Goal: Task Accomplishment & Management: Manage account settings

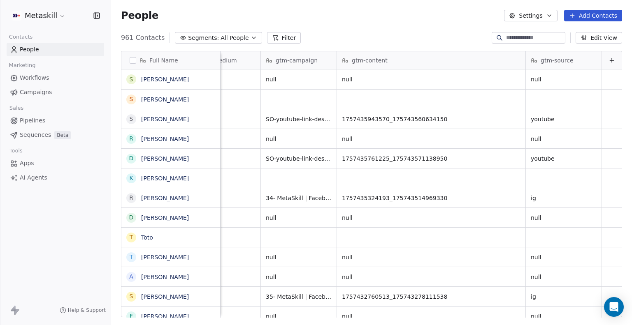
scroll to position [3, 1259]
drag, startPoint x: 334, startPoint y: 118, endPoint x: 439, endPoint y: 111, distance: 104.7
drag, startPoint x: 434, startPoint y: 113, endPoint x: 360, endPoint y: 114, distance: 74.1
click at [360, 115] on span "1757435943570_175743560634150" at bounding box center [423, 119] width 163 height 8
click at [358, 115] on span "1757435943570_175743560634150" at bounding box center [423, 119] width 163 height 8
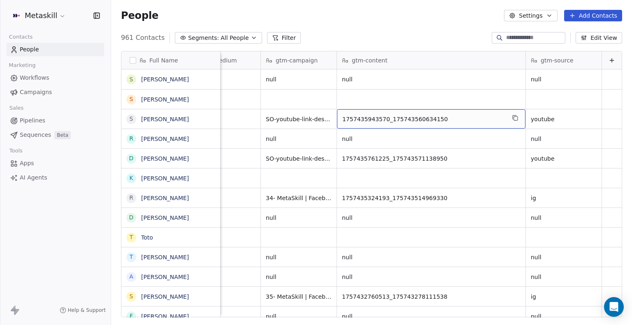
click at [358, 115] on span "1757435943570_175743560634150" at bounding box center [423, 119] width 163 height 8
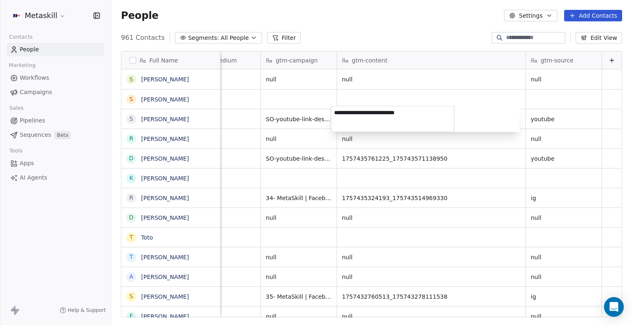
click at [361, 155] on html "Metaskill Contacts People Marketing Workflows Campaigns Sales Pipelines Sequenc…" at bounding box center [316, 162] width 632 height 325
click at [395, 217] on html "Metaskill Contacts People Marketing Workflows Campaigns Sales Pipelines Sequenc…" at bounding box center [316, 162] width 632 height 325
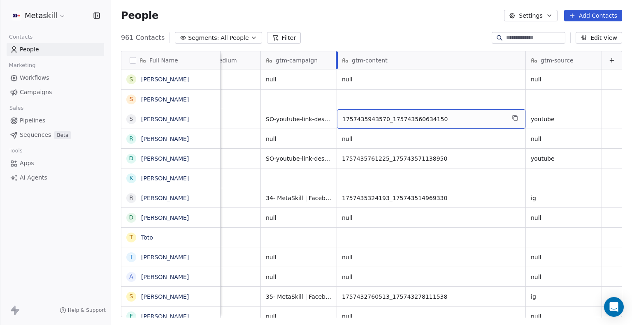
drag, startPoint x: 329, startPoint y: 54, endPoint x: 382, endPoint y: 139, distance: 100.1
click at [337, 59] on div "gtm-campaign" at bounding box center [299, 60] width 76 height 18
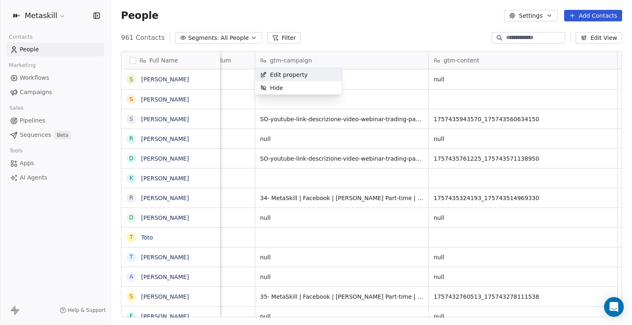
click at [451, 194] on html "Metaskill Contacts People Marketing Workflows Campaigns Sales Pipelines Sequenc…" at bounding box center [316, 162] width 632 height 325
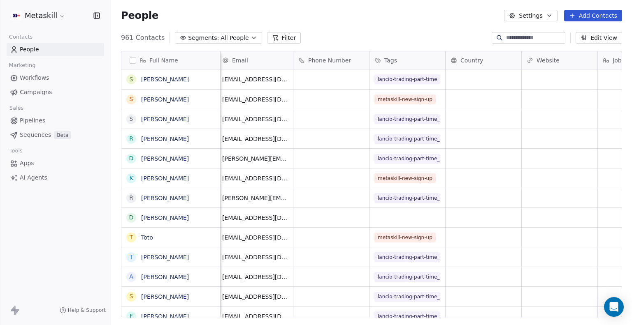
scroll to position [3, 0]
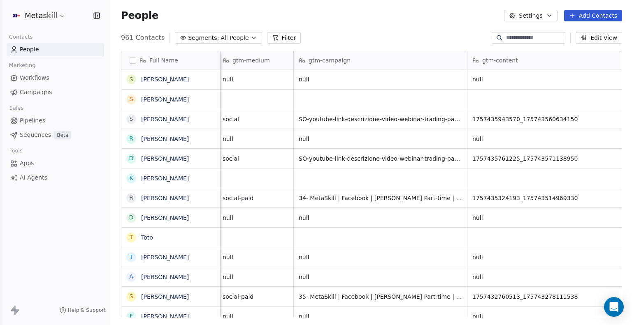
scroll to position [0, 1357]
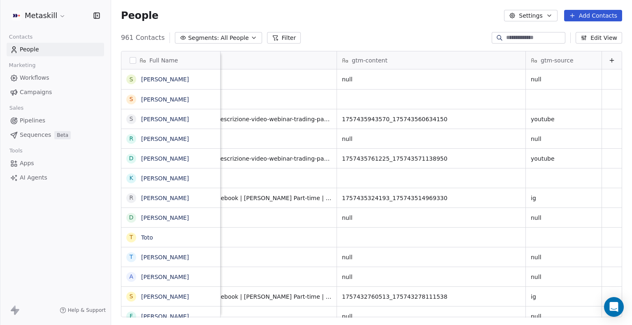
click at [379, 60] on span "gtm-content" at bounding box center [370, 60] width 36 height 8
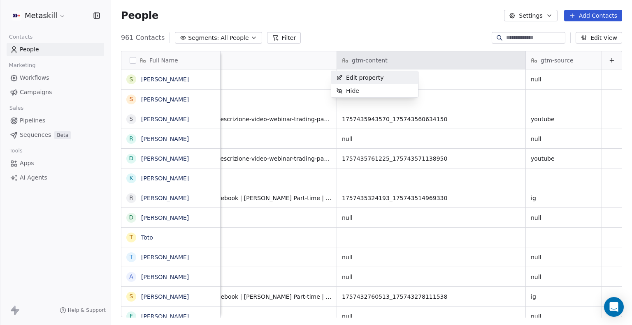
click at [371, 62] on html "Metaskill Contacts People Marketing Workflows Campaigns Sales Pipelines Sequenc…" at bounding box center [316, 162] width 632 height 325
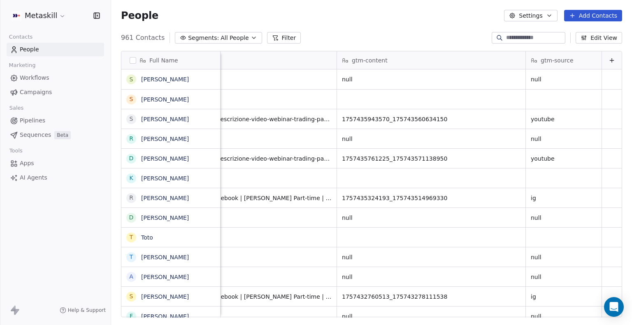
click at [510, 60] on div "gtm-content" at bounding box center [430, 60] width 177 height 8
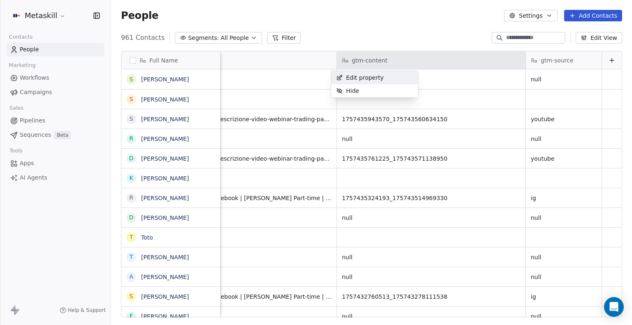
click at [454, 59] on html "Metaskill Contacts People Marketing Workflows Campaigns Sales Pipelines Sequenc…" at bounding box center [316, 162] width 632 height 325
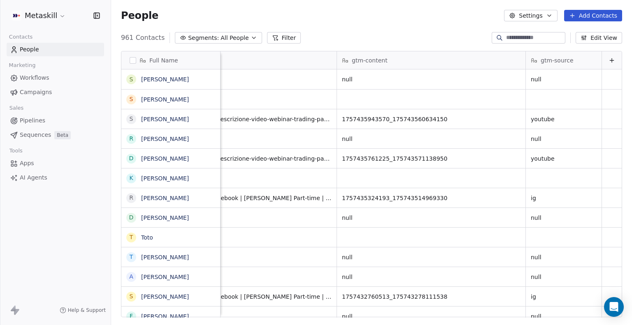
click at [454, 59] on div "gtm-content" at bounding box center [430, 60] width 177 height 8
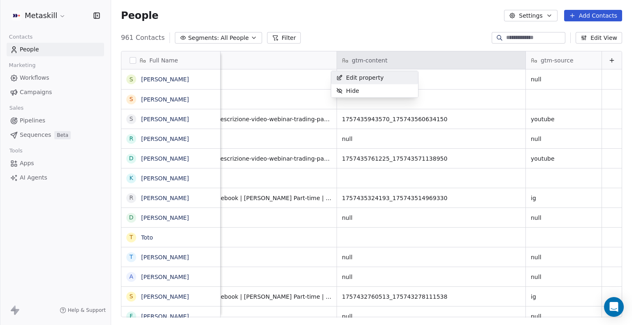
click at [365, 75] on span "Edit property" at bounding box center [365, 78] width 38 height 8
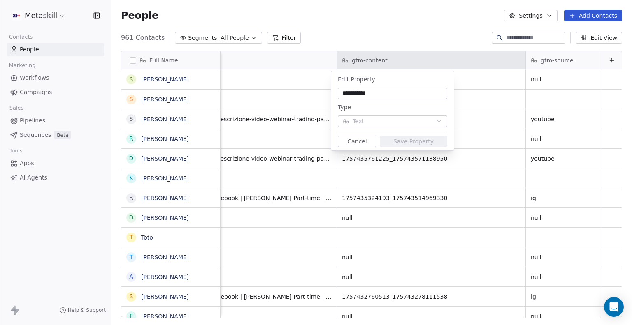
click at [361, 142] on button "Cancel" at bounding box center [357, 142] width 39 height 12
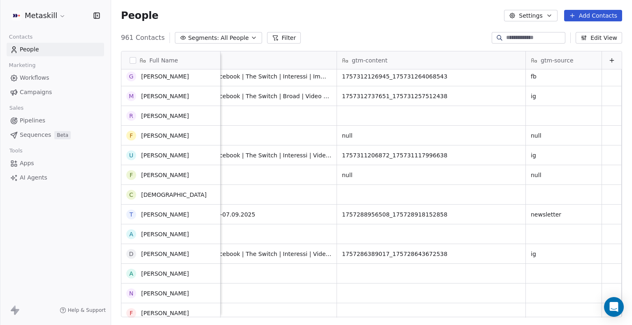
scroll to position [0, 0]
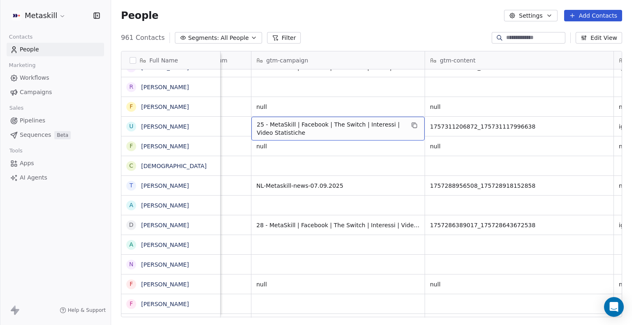
drag, startPoint x: 265, startPoint y: 121, endPoint x: 368, endPoint y: 118, distance: 102.9
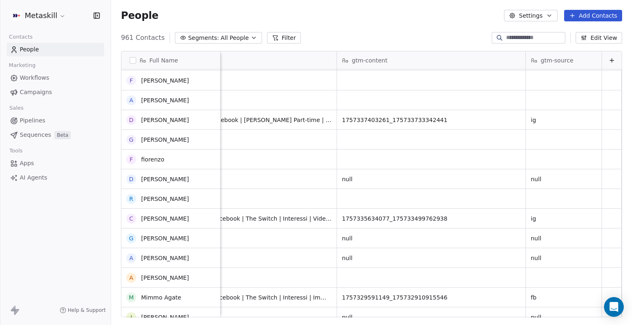
scroll to position [2935, 0]
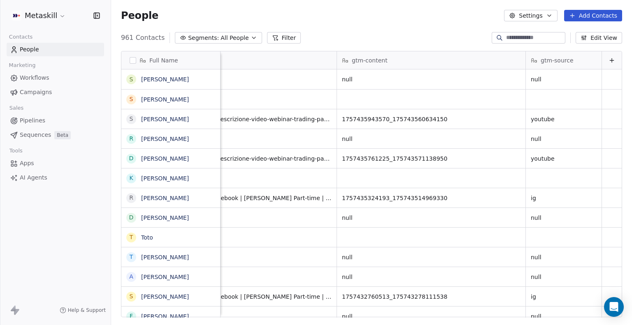
click at [601, 36] on button "Edit View" at bounding box center [599, 38] width 46 height 12
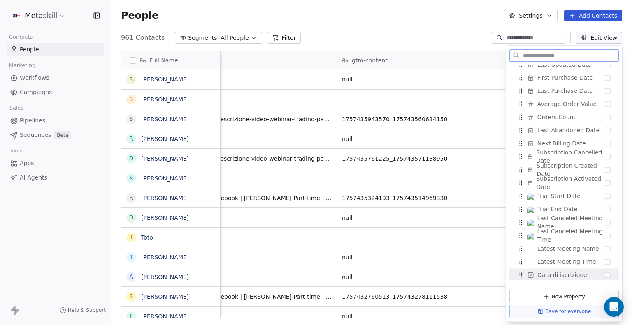
click at [556, 299] on button "New Property" at bounding box center [563, 296] width 109 height 13
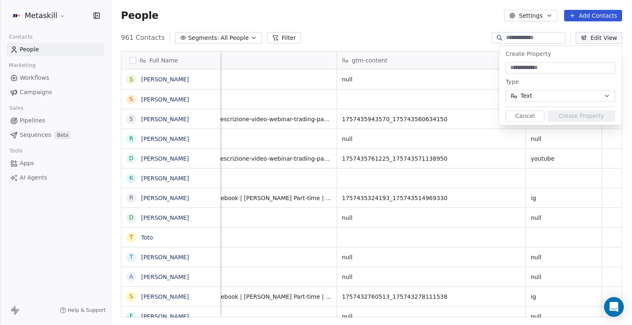
click at [530, 117] on button "Cancel" at bounding box center [525, 116] width 39 height 12
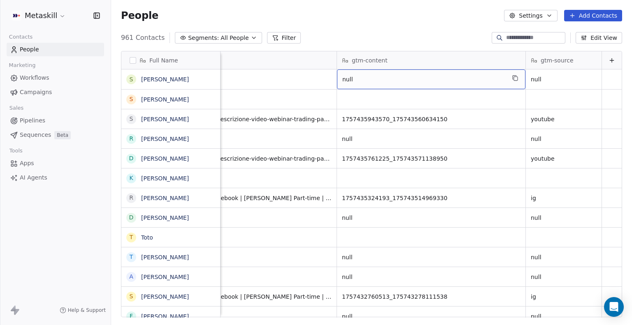
drag, startPoint x: 336, startPoint y: 79, endPoint x: 354, endPoint y: 79, distance: 18.1
drag, startPoint x: 333, startPoint y: 78, endPoint x: 349, endPoint y: 75, distance: 16.6
click at [349, 75] on div "null" at bounding box center [431, 80] width 188 height 20
drag, startPoint x: 347, startPoint y: 79, endPoint x: 337, endPoint y: 78, distance: 10.3
click at [342, 78] on span "null" at bounding box center [423, 79] width 163 height 8
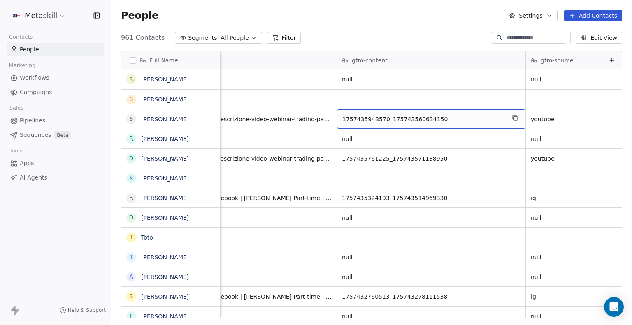
drag, startPoint x: 336, startPoint y: 118, endPoint x: 429, endPoint y: 123, distance: 93.5
click at [412, 118] on span "1757435943570_175743560634150" at bounding box center [423, 119] width 163 height 8
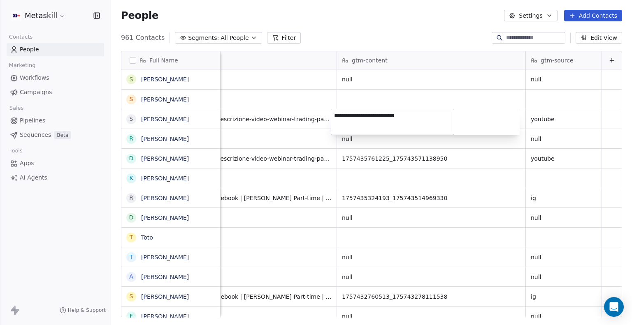
click at [395, 98] on html "Metaskill Contacts People Marketing Workflows Campaigns Sales Pipelines Sequenc…" at bounding box center [316, 162] width 632 height 325
click at [404, 105] on html "Metaskill Contacts People Marketing Workflows Campaigns Sales Pipelines Sequenc…" at bounding box center [316, 162] width 632 height 325
